Goal: Information Seeking & Learning: Learn about a topic

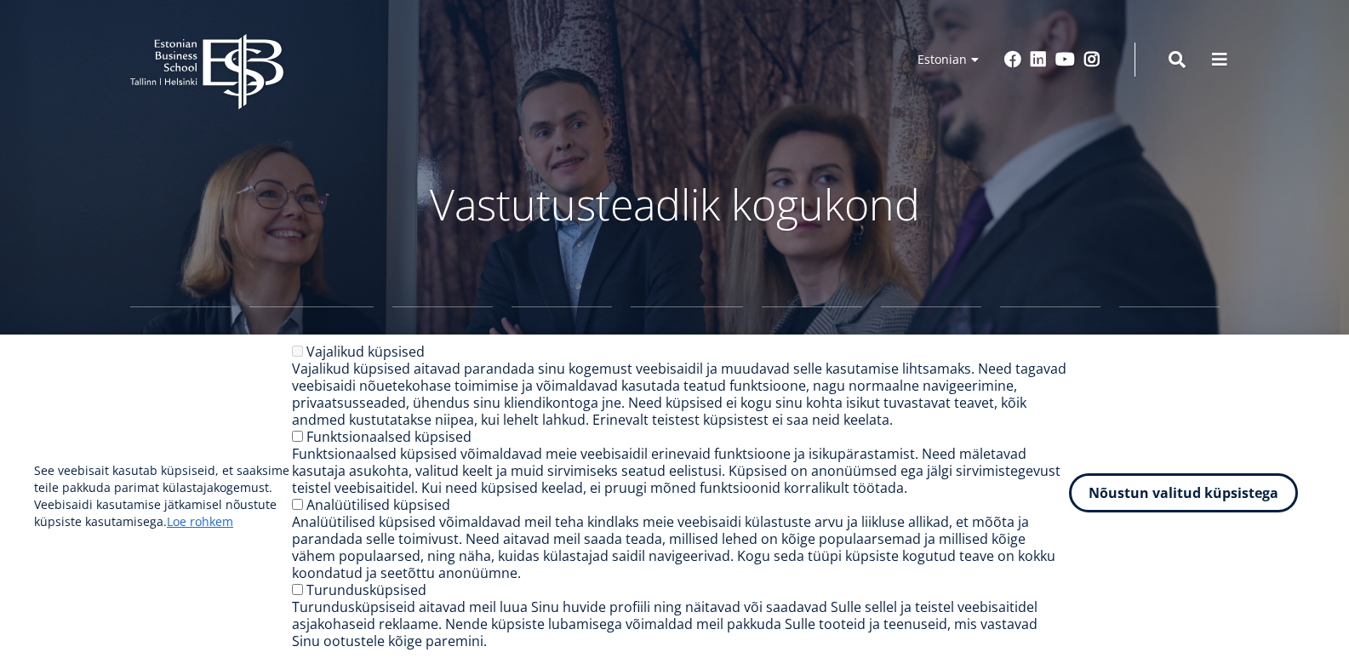
click at [1122, 490] on button "Nõustun valitud küpsistega" at bounding box center [1183, 492] width 229 height 39
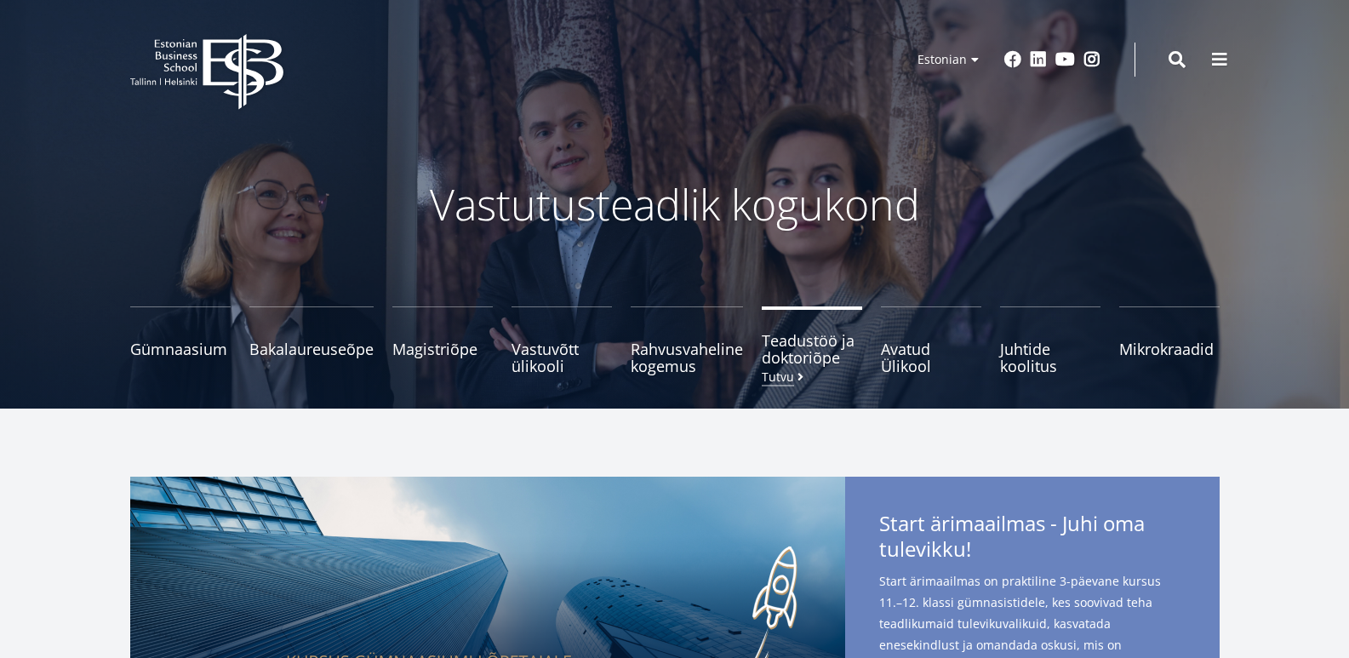
click at [819, 364] on span "Teadustöö ja doktoriõpe Tutvu" at bounding box center [812, 349] width 100 height 34
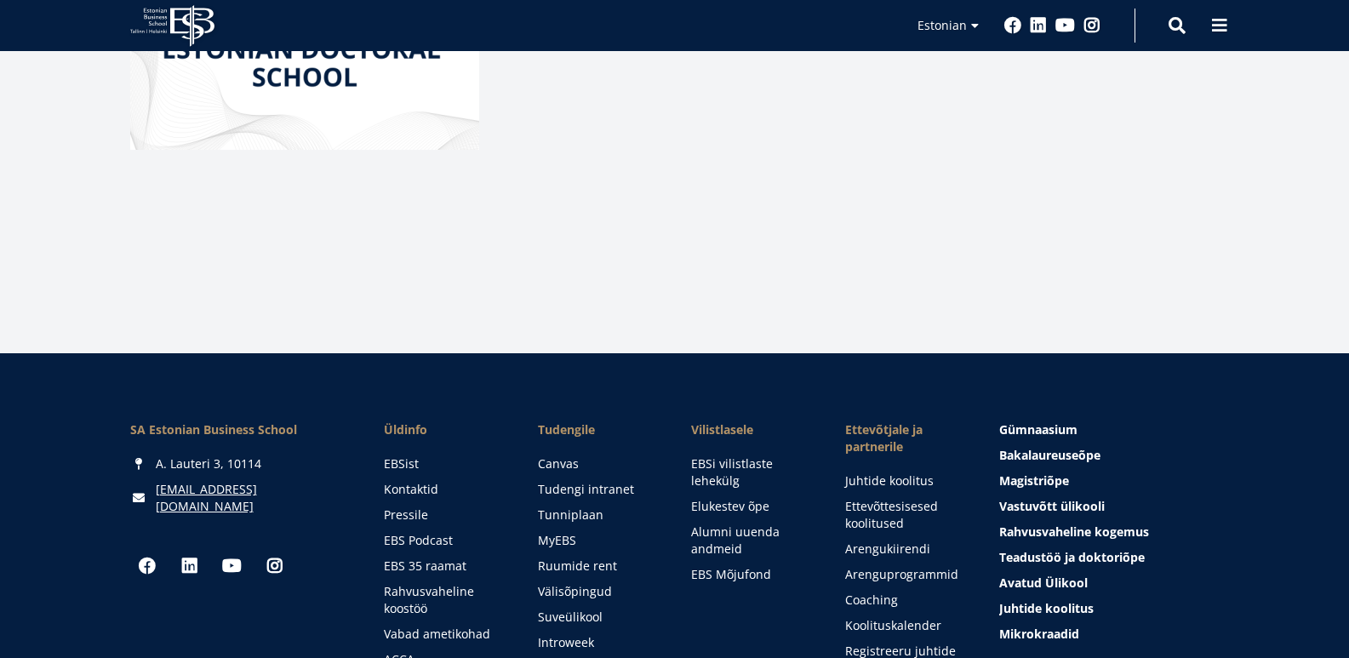
scroll to position [766, 0]
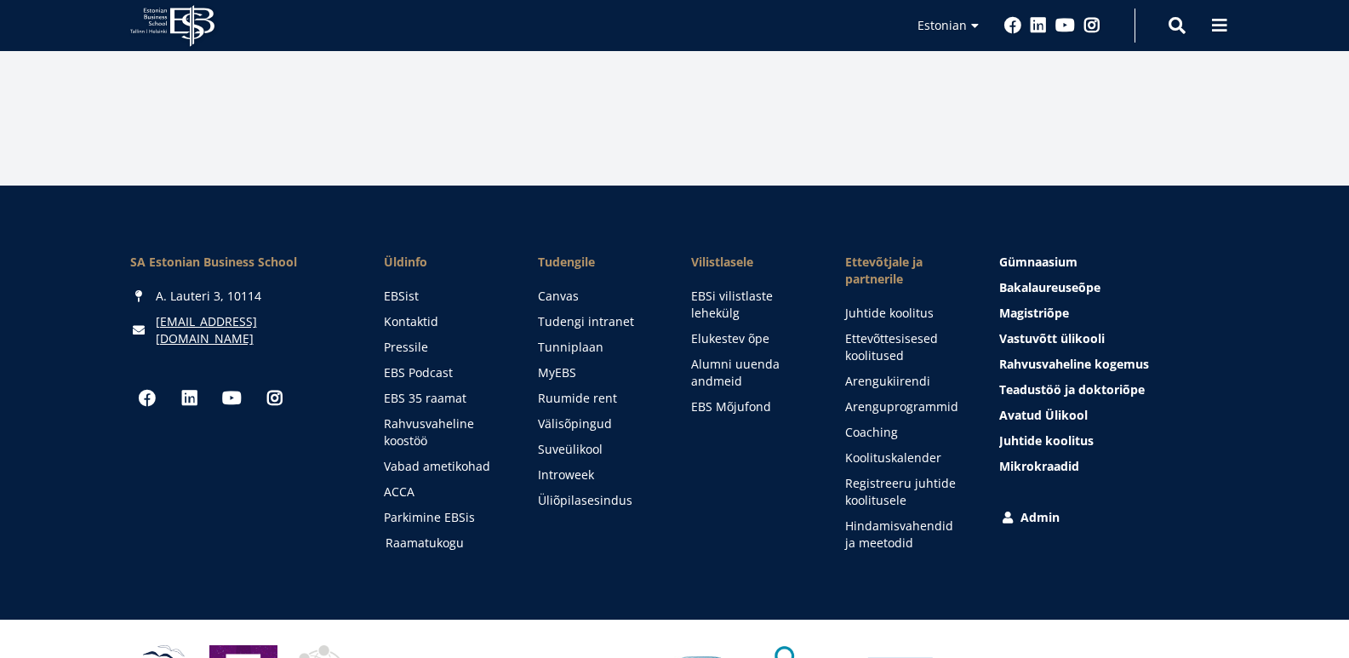
click at [451, 541] on link "Raamatukogu" at bounding box center [445, 542] width 120 height 17
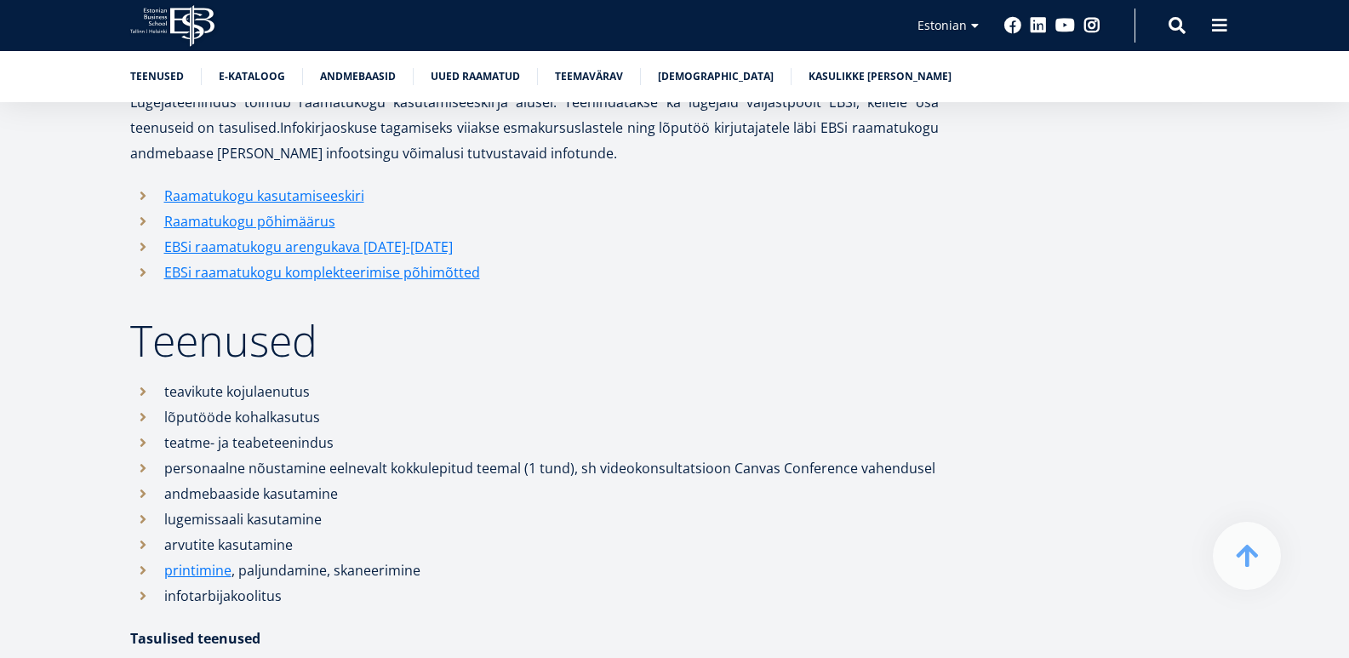
scroll to position [1106, 0]
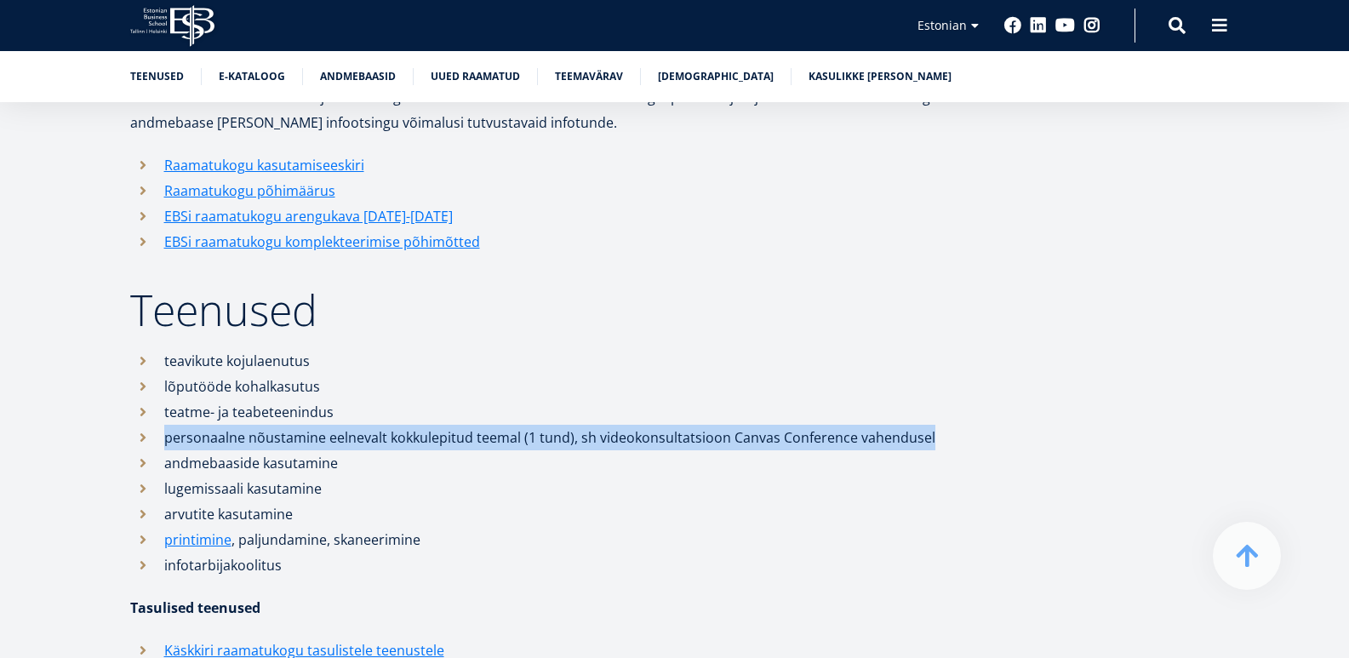
drag, startPoint x: 164, startPoint y: 437, endPoint x: 945, endPoint y: 444, distance: 781.2
copy li "personaalne nõustamine eelnevalt kokkulepitud teemal (1 tund), sh videokonsulta…"
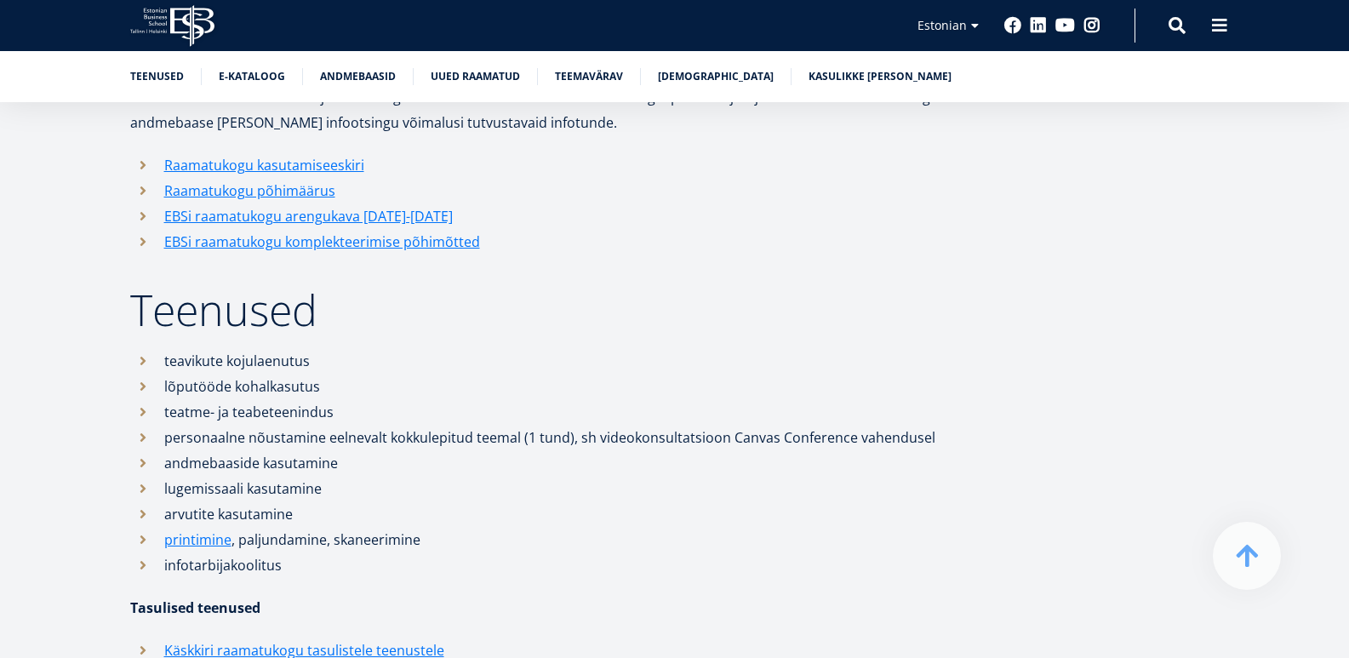
click at [459, 479] on li "lugemissaali kasutamine" at bounding box center [534, 489] width 808 height 26
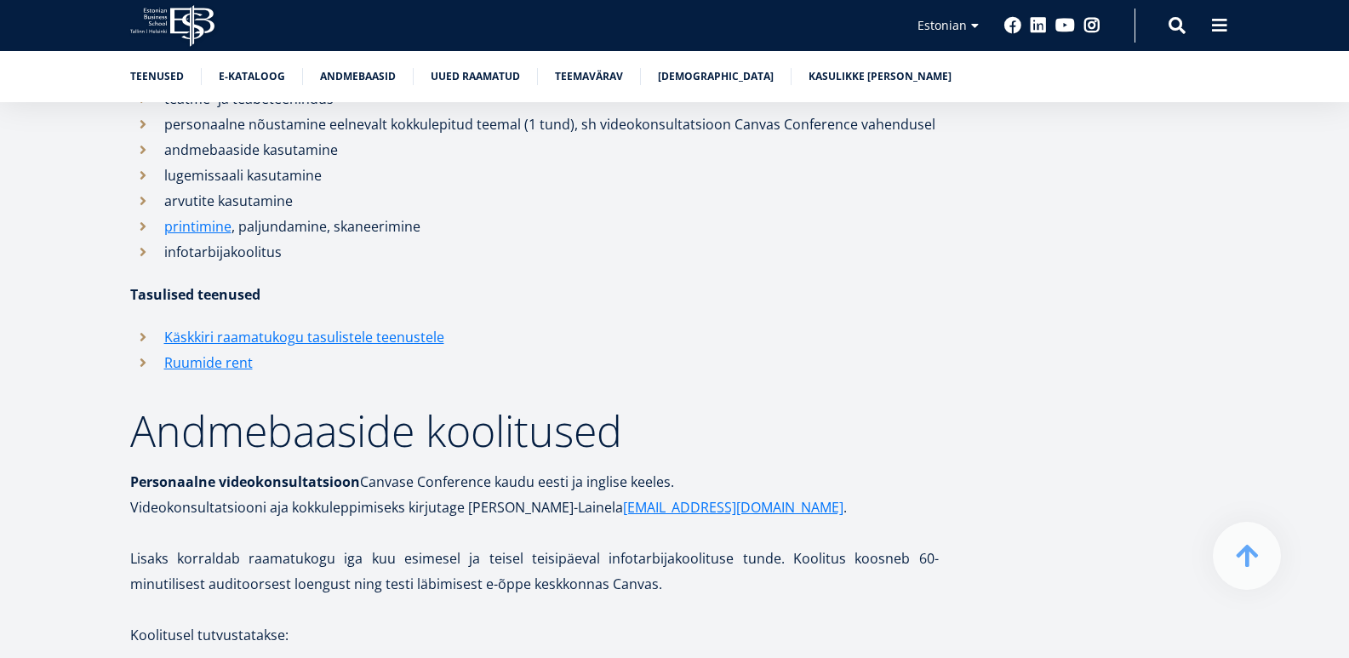
scroll to position [1447, 0]
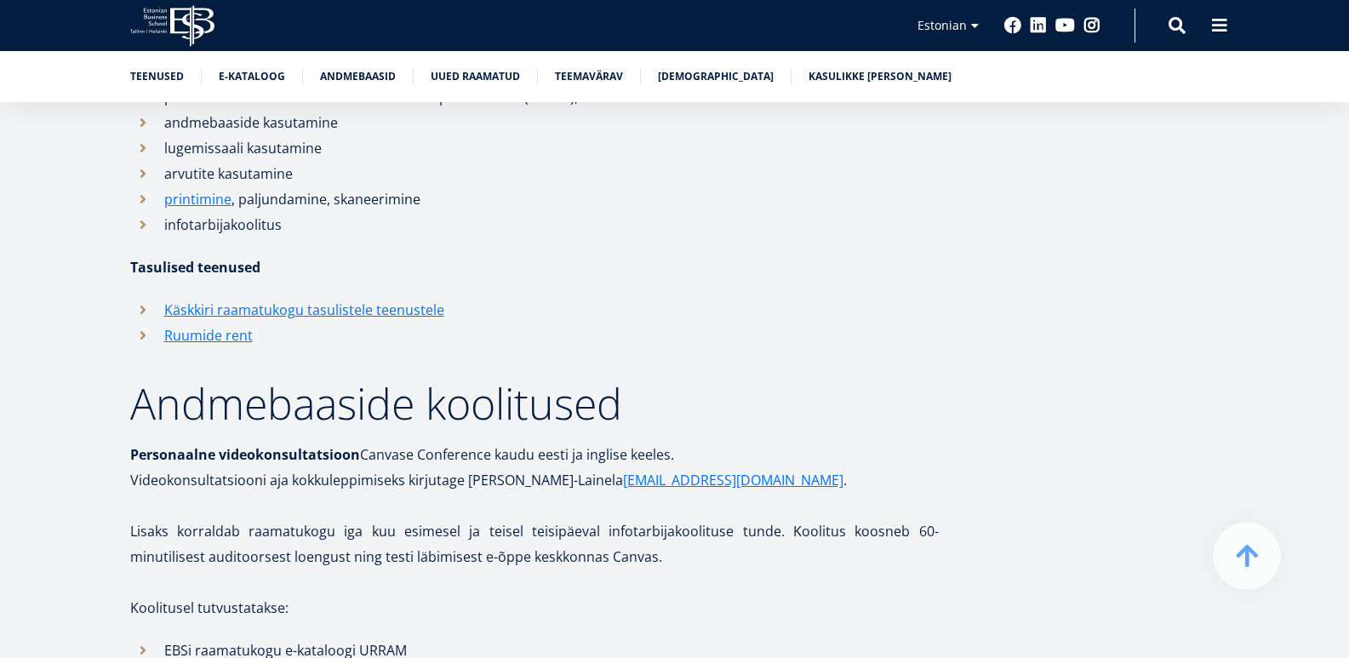
drag, startPoint x: 819, startPoint y: 353, endPoint x: 582, endPoint y: 472, distance: 265.6
click at [732, 305] on li "Käskkiri raamatukogu tasulistele teenustele" at bounding box center [534, 310] width 808 height 26
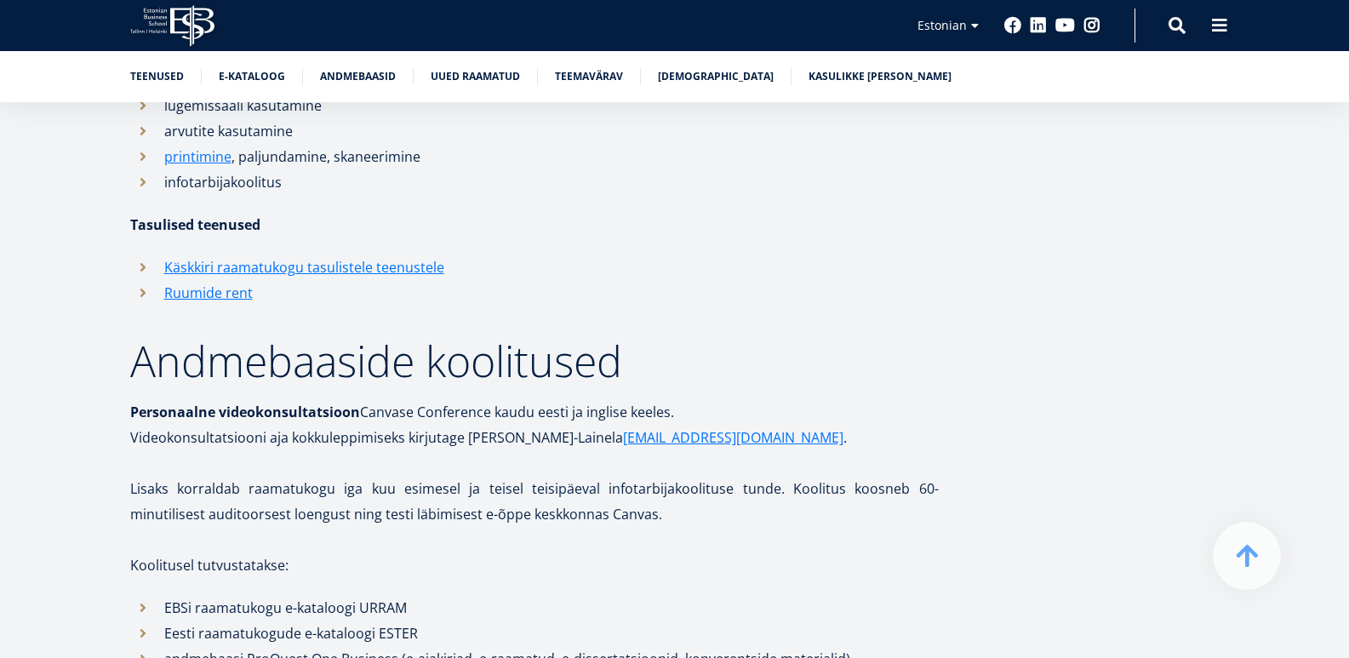
scroll to position [1532, 0]
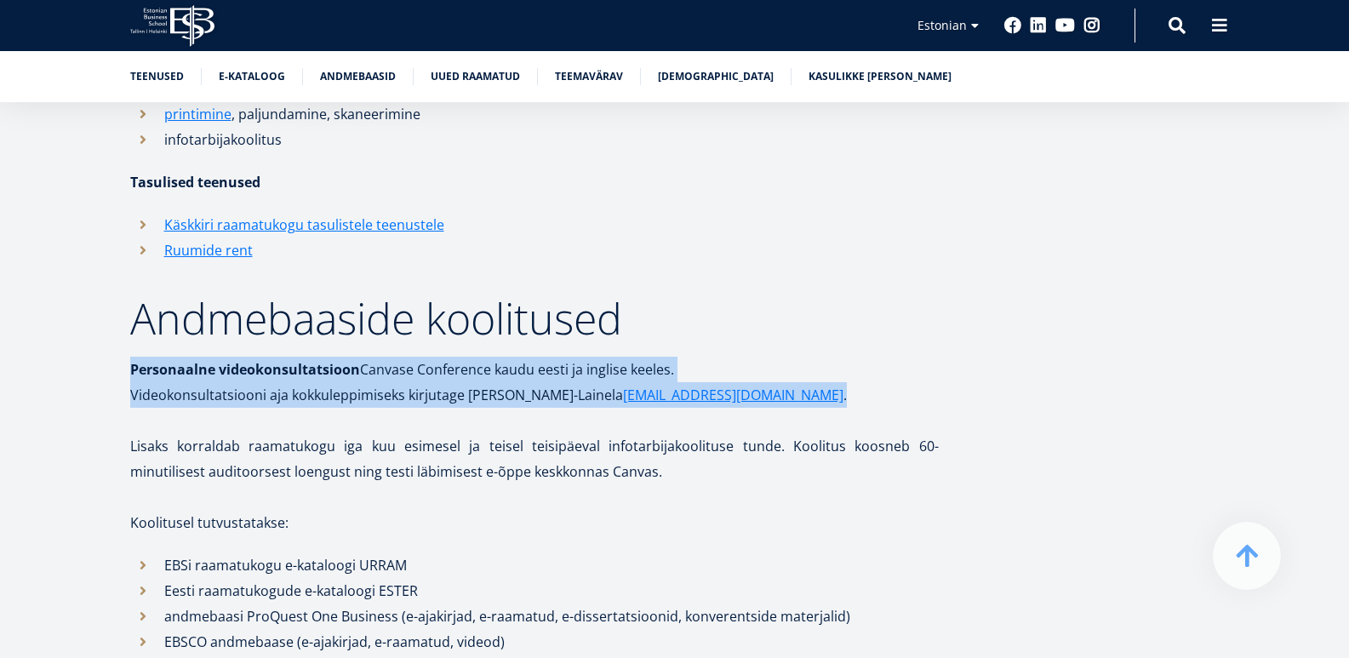
drag, startPoint x: 123, startPoint y: 368, endPoint x: 742, endPoint y: 391, distance: 619.0
copy div "Personaalne videokonsultatsioon Canvase Conference kaudu eesti ja inglise keele…"
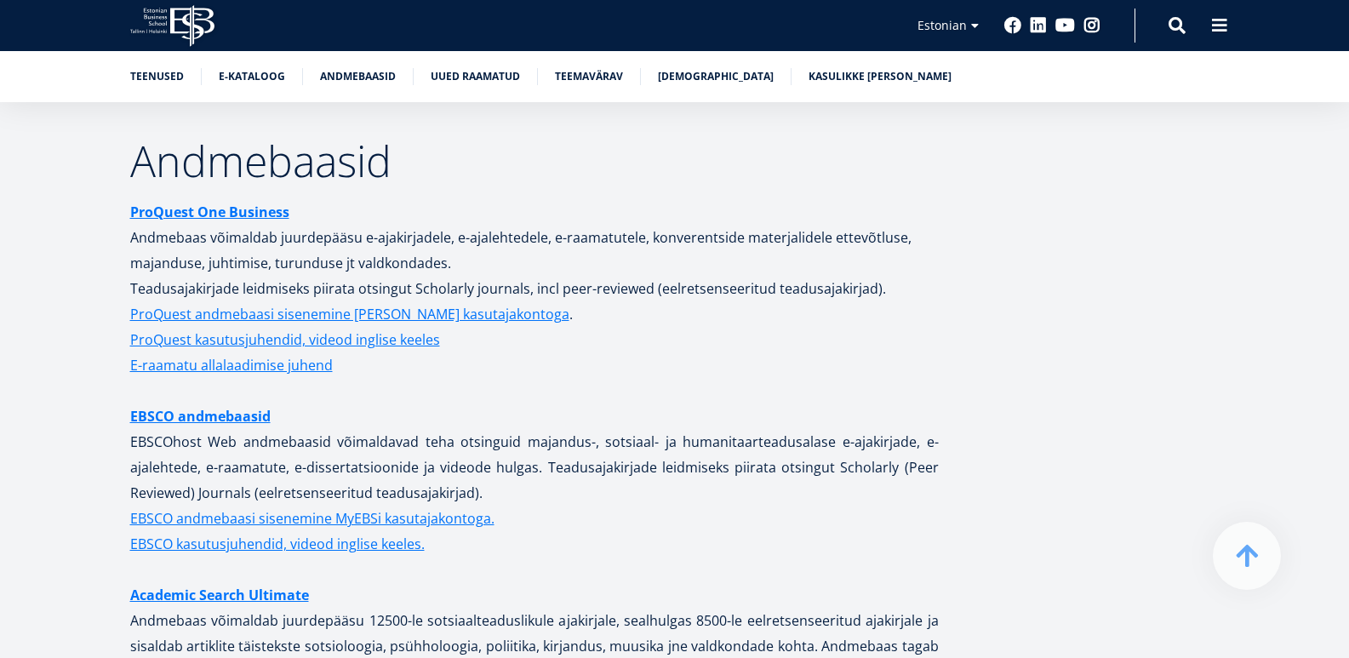
scroll to position [3319, 0]
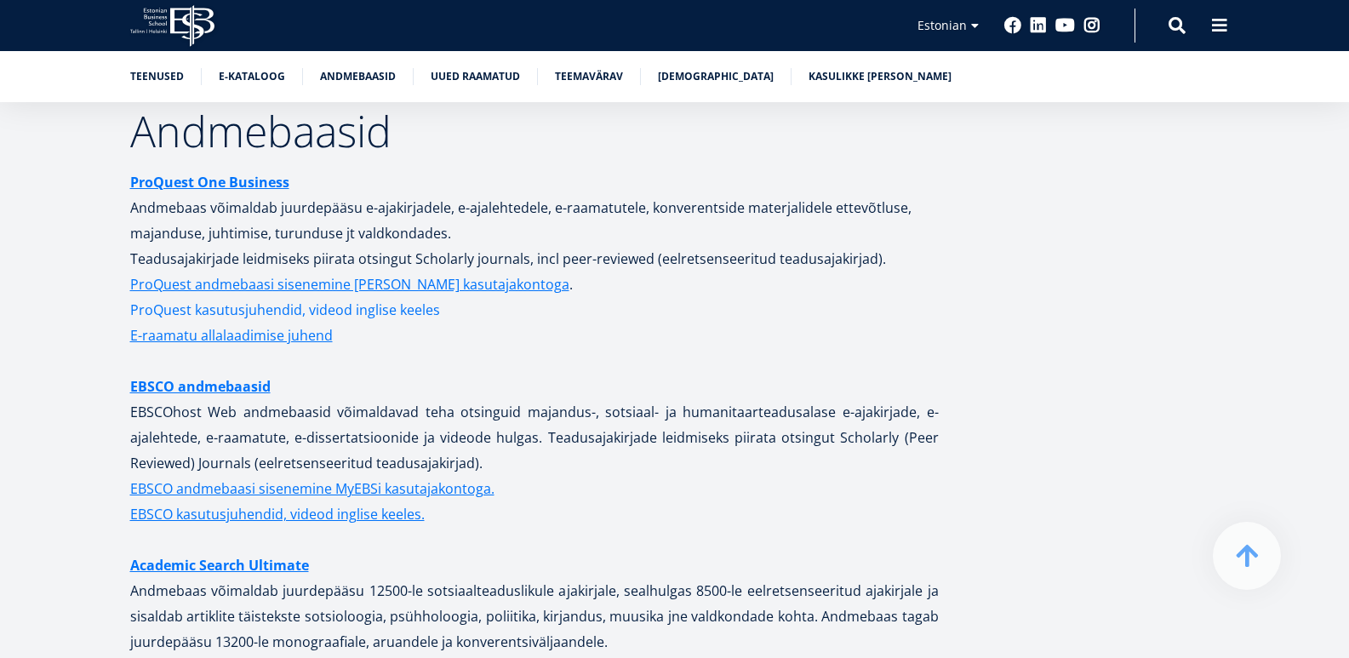
click at [253, 297] on link "ProQuest kasutusjuhendid, videod inglise keeles" at bounding box center [285, 310] width 310 height 26
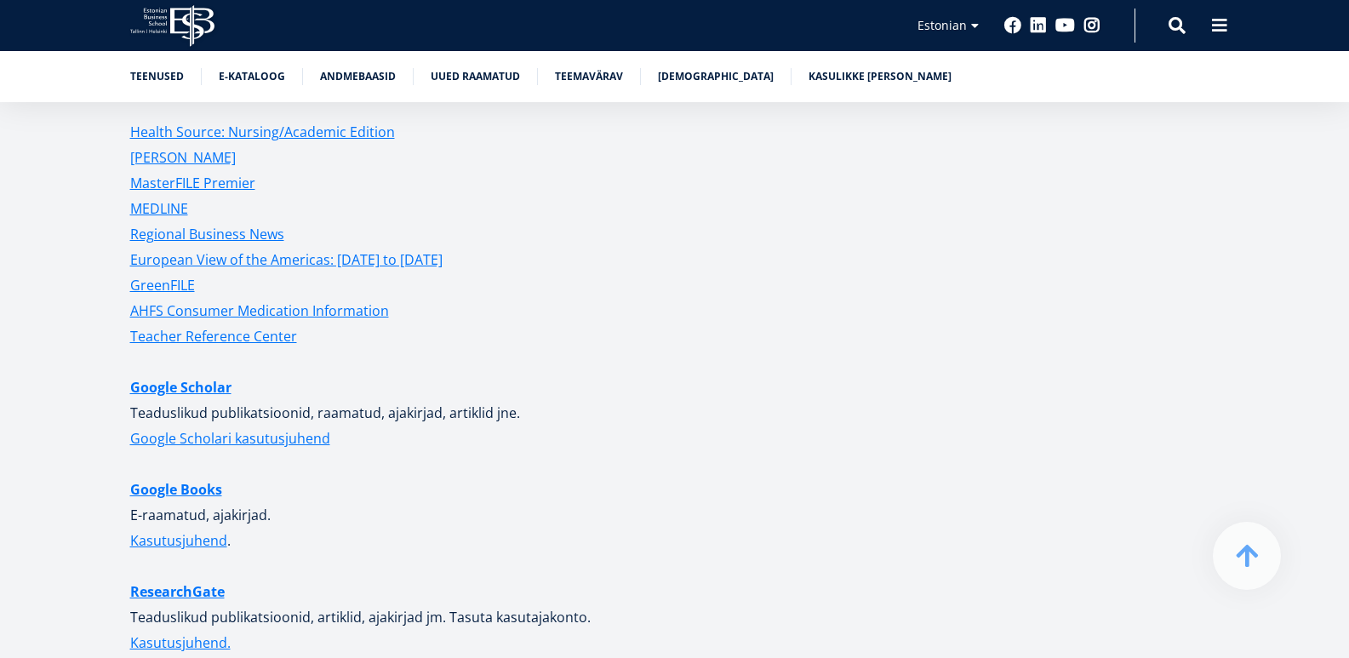
scroll to position [4085, 0]
click at [216, 425] on link "Google Scholari kasutusjuhend" at bounding box center [230, 438] width 200 height 26
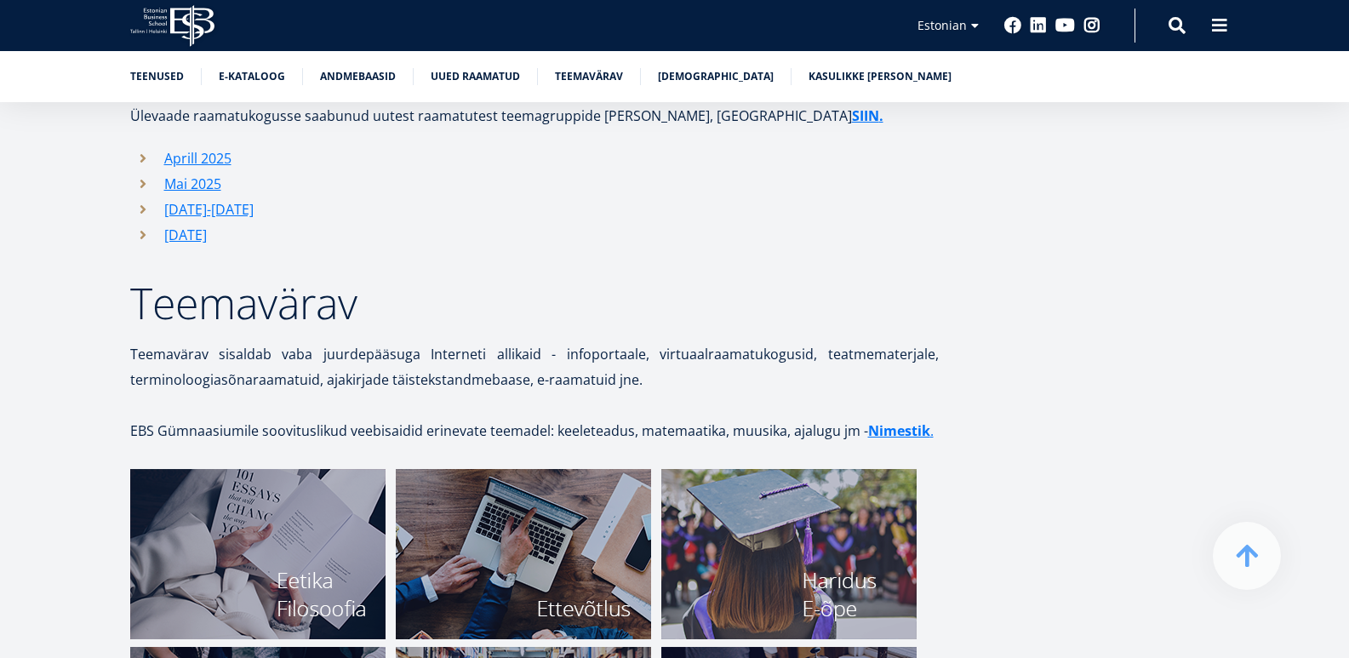
scroll to position [4908, 0]
